Goal: Transaction & Acquisition: Purchase product/service

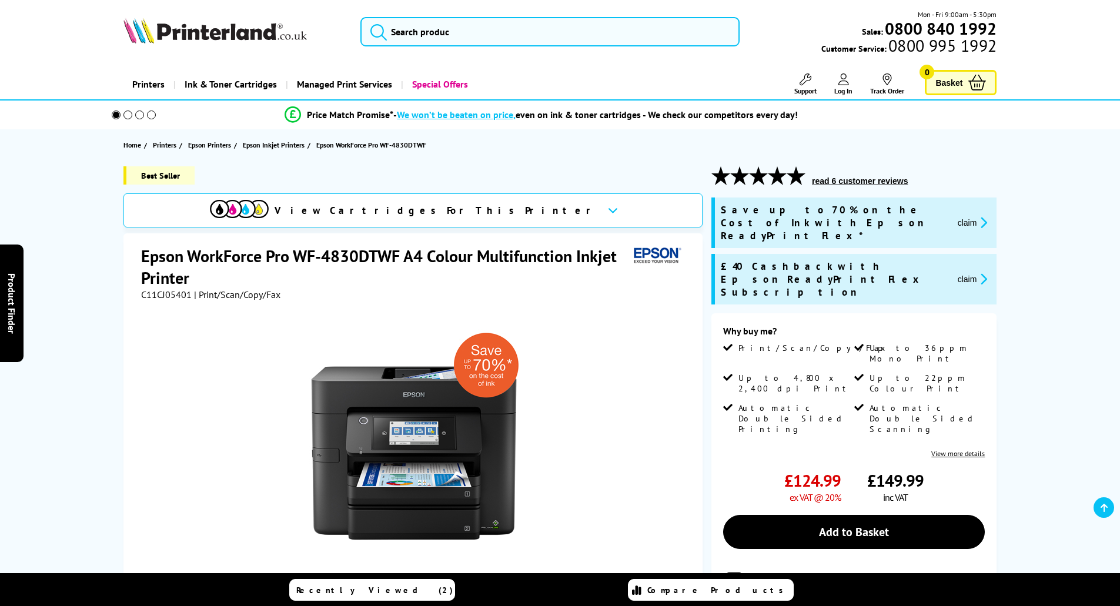
click at [869, 515] on link "Add to Basket" at bounding box center [854, 532] width 262 height 34
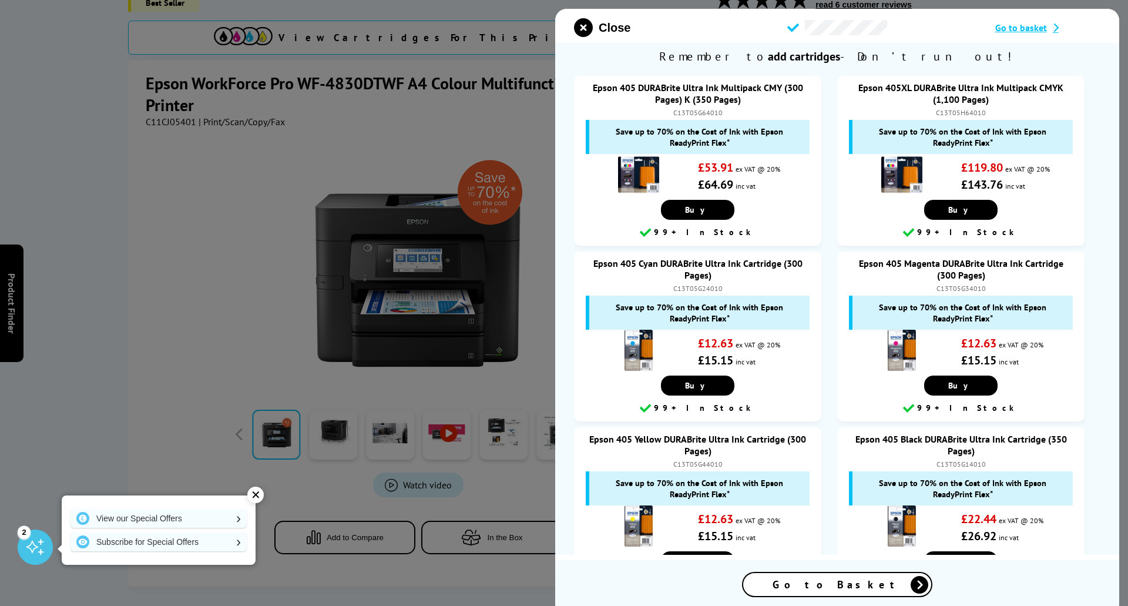
click at [1038, 31] on span "Go to basket" at bounding box center [1022, 28] width 52 height 12
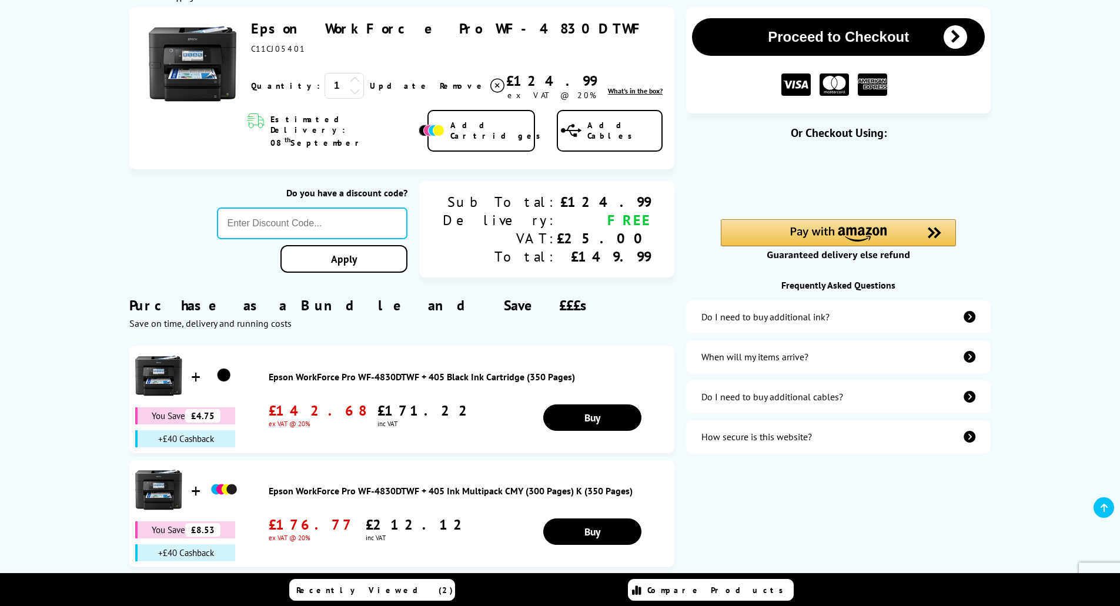
scroll to position [176, 0]
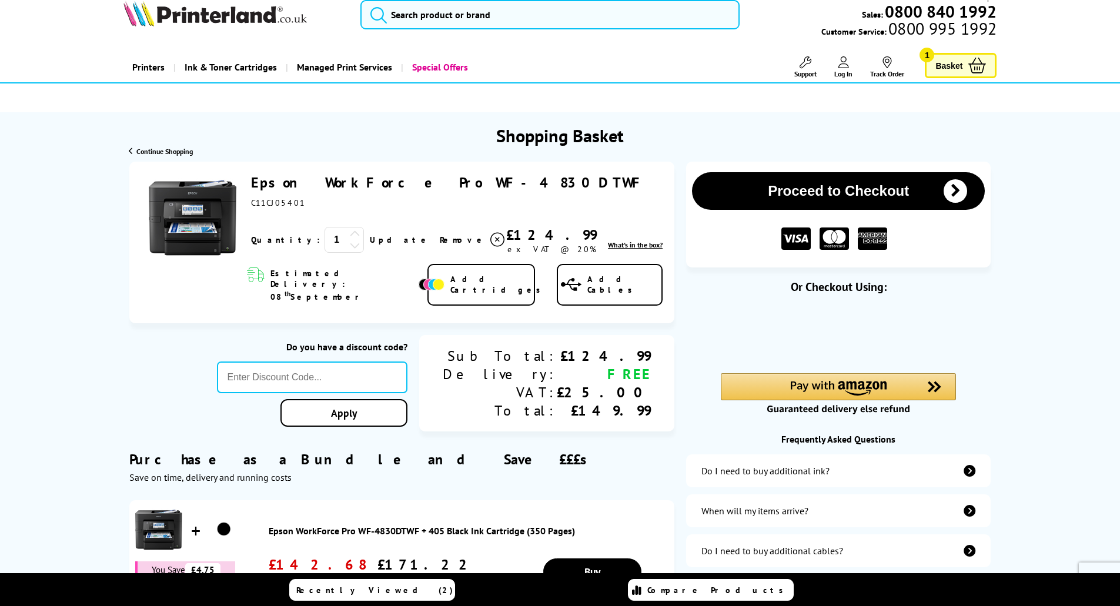
scroll to position [0, 0]
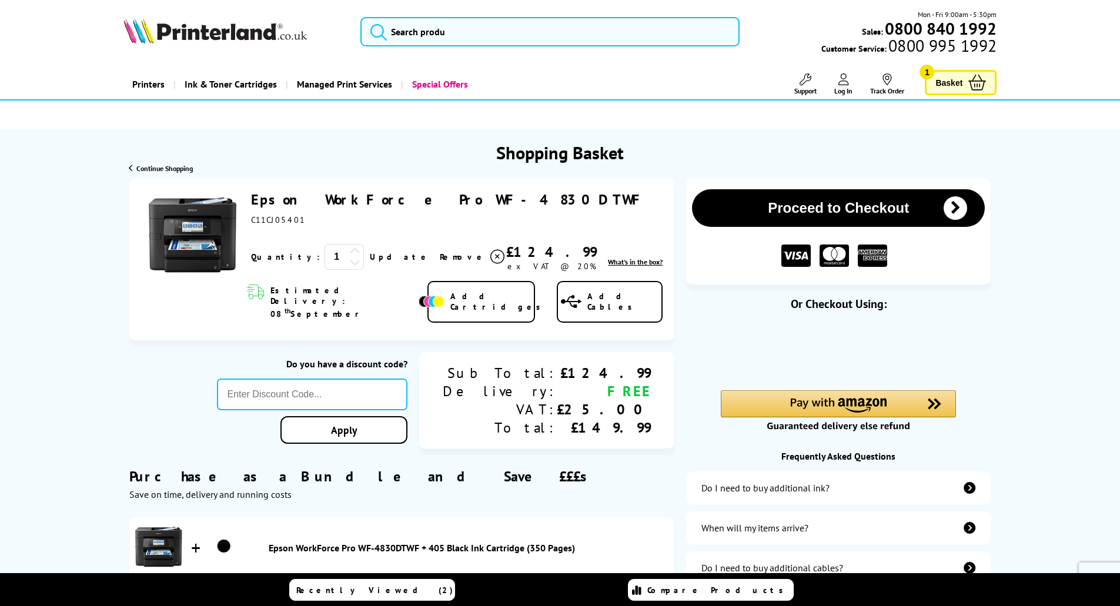
click at [795, 202] on button "Proceed to Checkout" at bounding box center [838, 208] width 293 height 38
